Goal: Check status: Check status

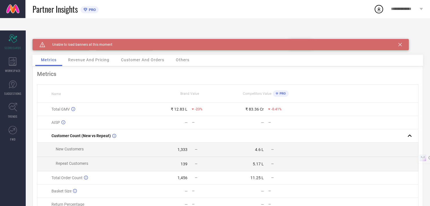
click at [398, 39] on div "Caution Created with Sketch. Unable to load banners at this moment" at bounding box center [220, 44] width 376 height 11
click at [400, 43] on icon at bounding box center [399, 44] width 3 height 3
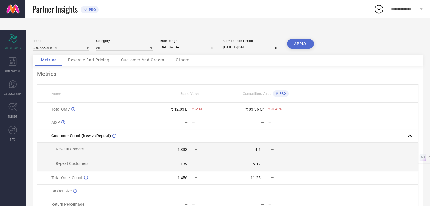
click at [197, 44] on input "[DATE] to [DATE]" at bounding box center [188, 47] width 57 height 6
select select "5"
select select "2025"
select select "6"
select select "2025"
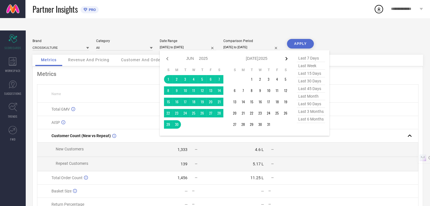
click at [287, 55] on icon at bounding box center [286, 58] width 7 height 7
select select "7"
select select "2025"
select select "8"
select select "2025"
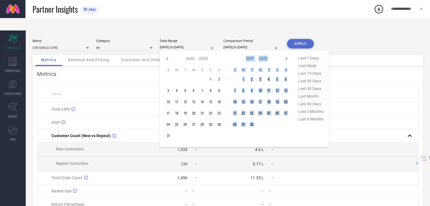
click at [287, 55] on icon at bounding box center [286, 58] width 7 height 7
select select "8"
select select "2025"
select select "9"
select select "2025"
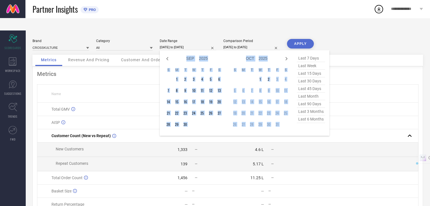
click at [277, 55] on div "Jan Feb Mar Apr May Jun [DATE] Aug Sep Oct Nov [DATE] 2016 2017 2018 2019 2020 …" at bounding box center [256, 59] width 53 height 8
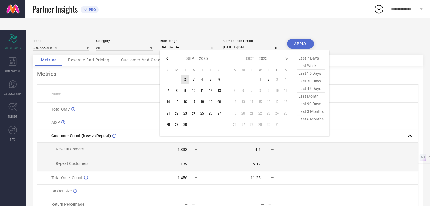
click at [168, 55] on icon at bounding box center [167, 58] width 7 height 7
select select "7"
select select "2025"
select select "8"
select select "2025"
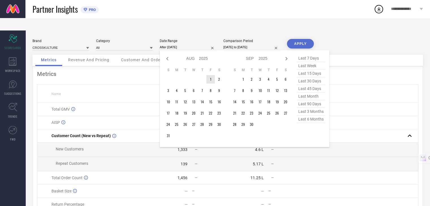
click at [211, 75] on td "1" at bounding box center [210, 79] width 8 height 8
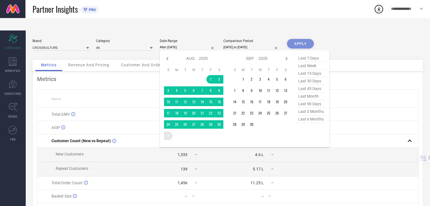
type input "[DATE] to [DATE]"
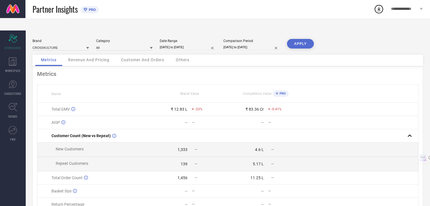
click at [301, 39] on button "APPLY" at bounding box center [300, 44] width 27 height 10
click at [65, 45] on input at bounding box center [60, 48] width 57 height 6
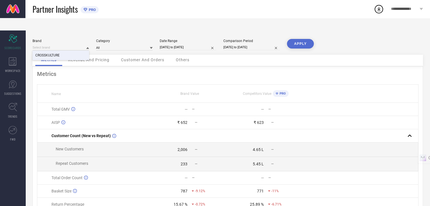
click at [69, 51] on div "CROSSKULTURE" at bounding box center [60, 56] width 57 height 10
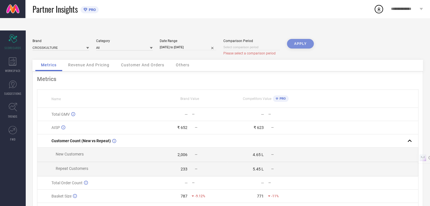
click at [303, 39] on div "APPLY" at bounding box center [300, 49] width 27 height 21
select select "9"
select select "2025"
select select "10"
select select "2025"
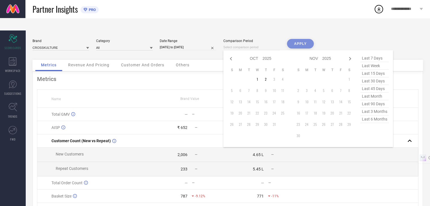
click at [238, 44] on input at bounding box center [251, 47] width 57 height 6
click at [232, 55] on icon at bounding box center [230, 58] width 7 height 7
select select "8"
select select "2025"
select select "9"
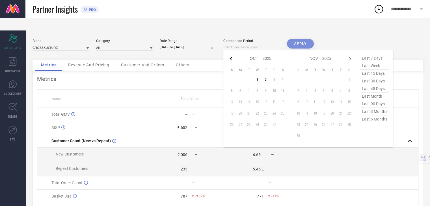
select select "2025"
click at [229, 55] on icon at bounding box center [230, 58] width 7 height 7
select select "7"
select select "2025"
select select "8"
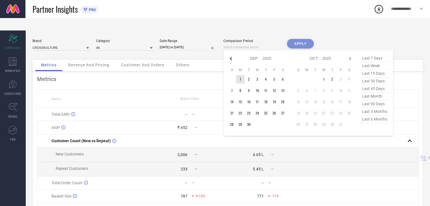
select select "2025"
click at [229, 55] on icon at bounding box center [230, 58] width 7 height 7
select select "6"
select select "2025"
select select "7"
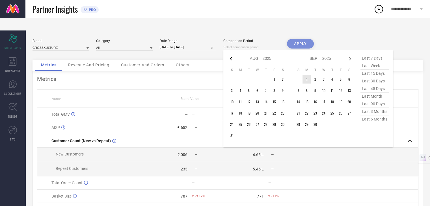
select select "2025"
click at [251, 75] on td "1" at bounding box center [248, 79] width 8 height 8
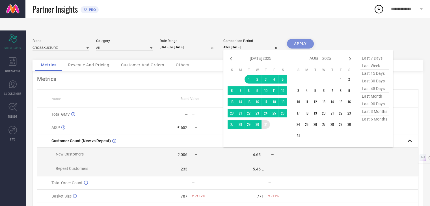
type input "[DATE] to [DATE]"
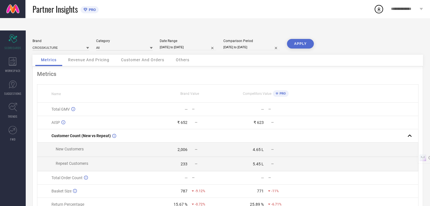
click at [300, 39] on button "APPLY" at bounding box center [300, 44] width 27 height 10
click at [87, 58] on span "Revenue And Pricing" at bounding box center [88, 60] width 41 height 5
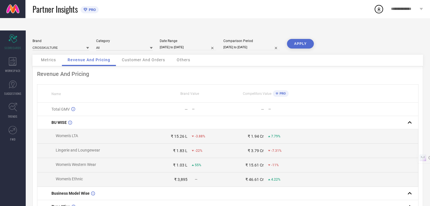
click at [44, 55] on div "Metrics" at bounding box center [48, 60] width 26 height 11
